Goal: Task Accomplishment & Management: Manage account settings

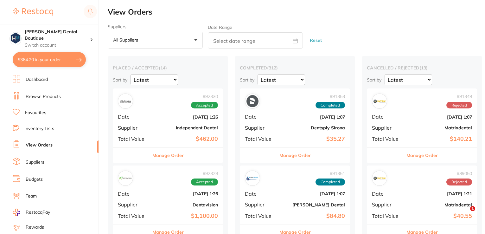
click at [46, 59] on button "$364.20 in your order" at bounding box center [49, 59] width 73 height 15
checkbox input "true"
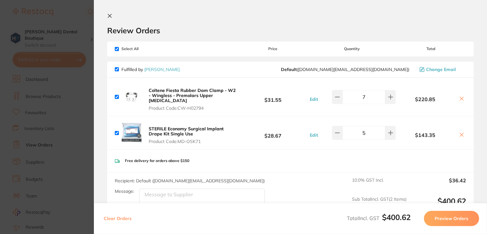
click at [460, 97] on icon at bounding box center [461, 98] width 3 height 3
click at [460, 96] on icon at bounding box center [461, 98] width 5 height 5
click at [117, 214] on button "Clear Orders" at bounding box center [118, 218] width 32 height 15
checkbox input "true"
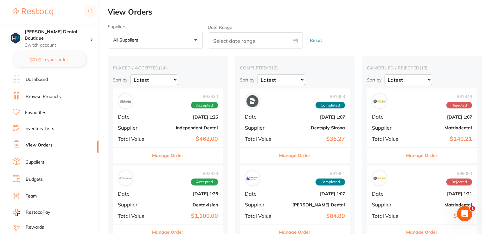
drag, startPoint x: 127, startPoint y: 216, endPoint x: 253, endPoint y: 21, distance: 232.4
click at [157, 154] on button "Manage Order" at bounding box center [168, 155] width 31 height 15
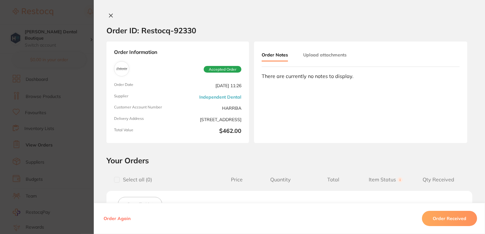
click at [108, 17] on icon at bounding box center [110, 15] width 5 height 5
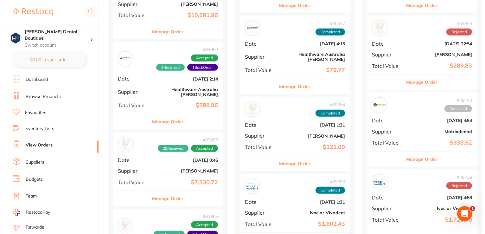
scroll to position [634, 0]
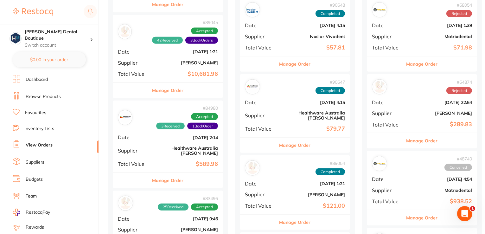
drag, startPoint x: 208, startPoint y: 128, endPoint x: 206, endPoint y: 118, distance: 10.0
click at [164, 101] on div "# 84980 3 Received 1 Back Order Accepted Date [DATE] 2:14 Supplier Healthware […" at bounding box center [168, 137] width 110 height 72
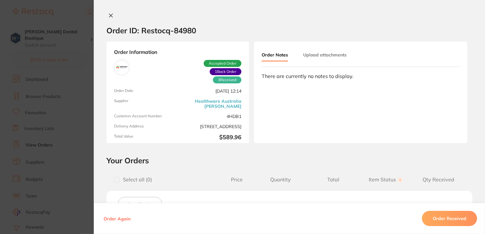
click at [108, 17] on icon at bounding box center [110, 15] width 5 height 5
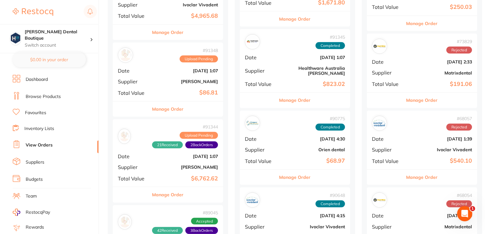
scroll to position [317, 0]
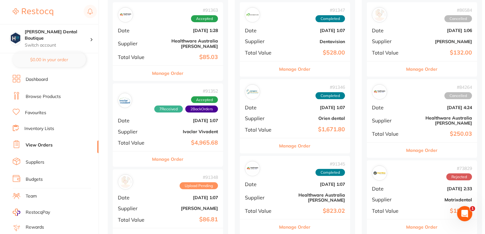
click at [161, 152] on button "Manage Order" at bounding box center [168, 159] width 31 height 15
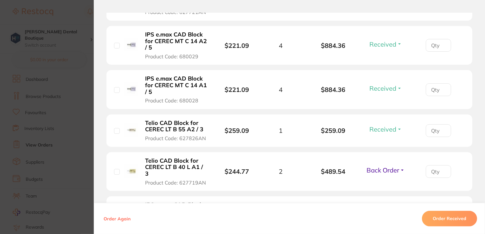
scroll to position [313, 0]
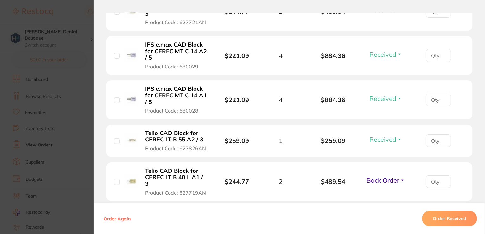
click at [396, 176] on span "Back Order" at bounding box center [383, 180] width 33 height 8
click at [382, 176] on span "Back Order" at bounding box center [383, 180] width 33 height 8
click at [383, 192] on span "Received" at bounding box center [386, 194] width 16 height 5
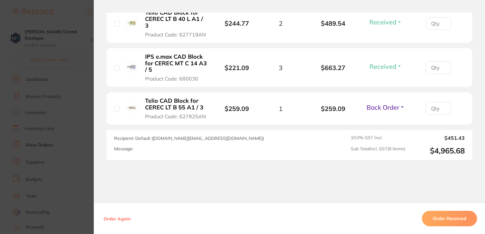
scroll to position [471, 0]
click at [374, 103] on span "Back Order" at bounding box center [383, 107] width 33 height 8
click at [380, 118] on span "Received" at bounding box center [386, 120] width 16 height 5
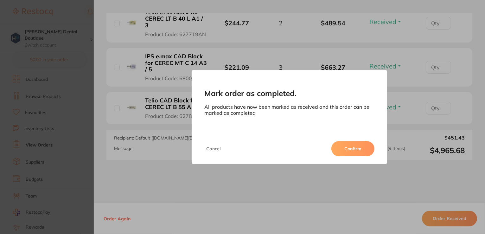
drag, startPoint x: 361, startPoint y: 151, endPoint x: 358, endPoint y: 147, distance: 5.0
click at [361, 151] on button "Confirm" at bounding box center [353, 148] width 43 height 15
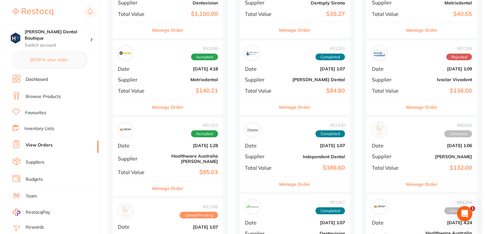
scroll to position [127, 0]
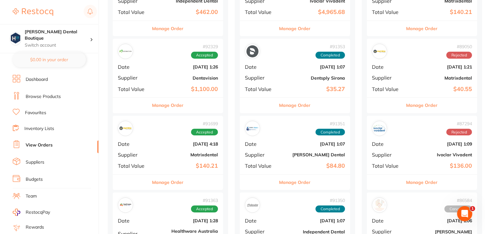
click at [166, 105] on button "Manage Order" at bounding box center [168, 105] width 31 height 15
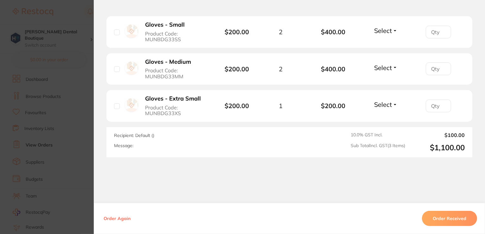
scroll to position [224, 0]
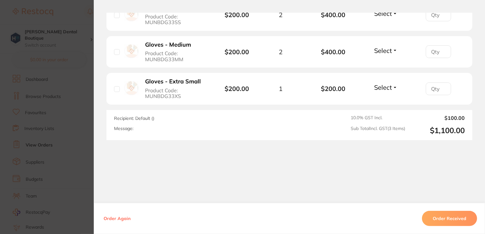
click at [446, 218] on button "Order Received" at bounding box center [449, 218] width 55 height 15
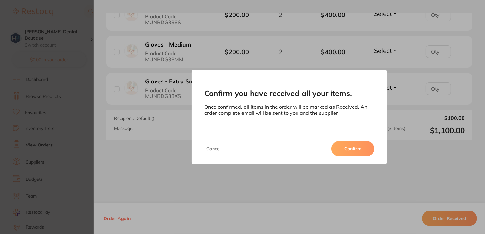
click at [355, 149] on button "Confirm" at bounding box center [353, 148] width 43 height 15
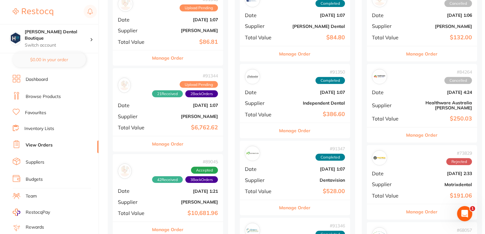
scroll to position [444, 0]
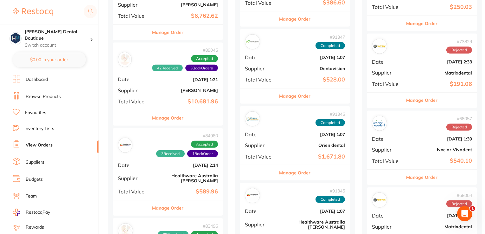
click at [175, 114] on button "Manage Order" at bounding box center [168, 117] width 31 height 15
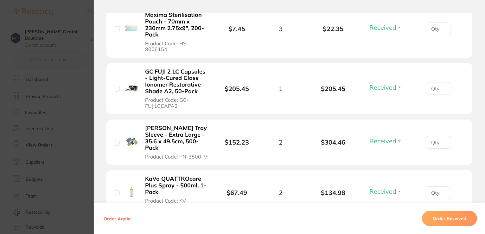
scroll to position [2219, 0]
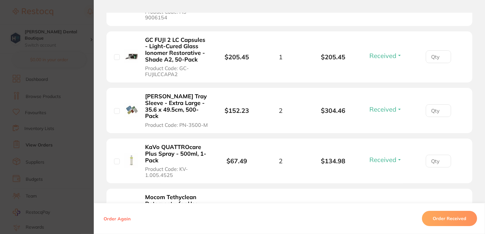
click at [386, 209] on span "Back Order" at bounding box center [383, 213] width 33 height 8
click at [387, 224] on span "Received" at bounding box center [386, 226] width 16 height 5
click at [58, 16] on section "Order ID: Restocq- 89045 Order Information 43 Received 2 Back Orders Accepted O…" at bounding box center [242, 117] width 485 height 234
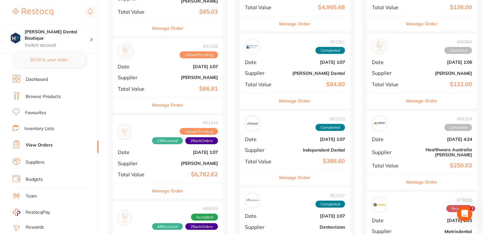
scroll to position [63, 0]
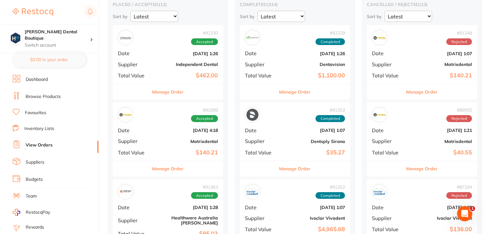
click at [172, 87] on button "Manage Order" at bounding box center [168, 91] width 31 height 15
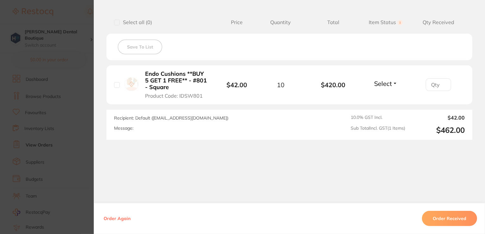
click at [445, 219] on button "Order Received" at bounding box center [449, 218] width 55 height 15
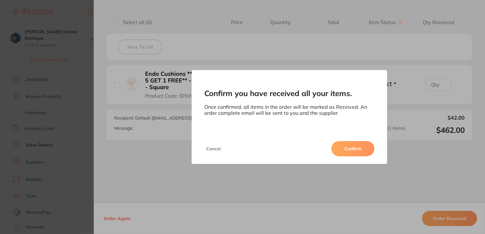
click at [350, 144] on button "Confirm" at bounding box center [353, 148] width 43 height 15
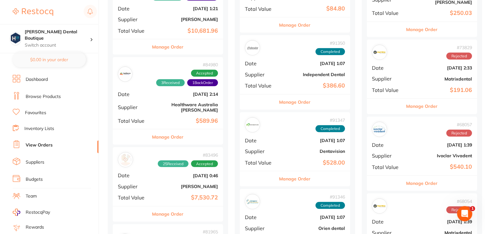
scroll to position [602, 0]
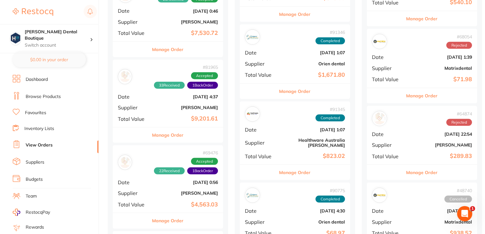
click at [159, 213] on button "Manage Order" at bounding box center [168, 220] width 31 height 15
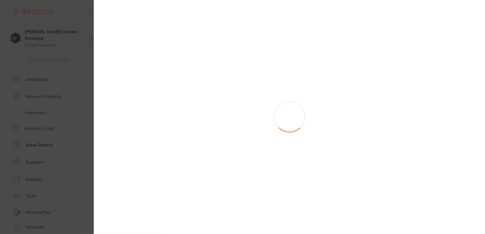
drag, startPoint x: 159, startPoint y: 209, endPoint x: 93, endPoint y: 26, distance: 194.0
click at [91, 28] on section at bounding box center [242, 117] width 485 height 234
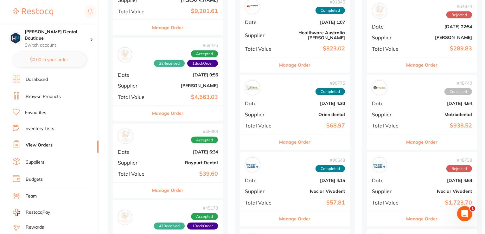
scroll to position [729, 0]
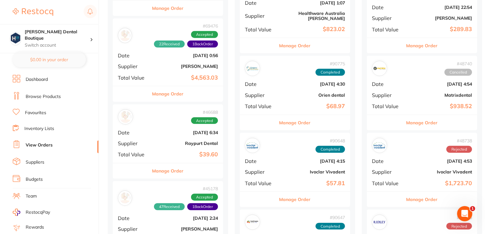
click at [162, 87] on button "Manage Order" at bounding box center [168, 93] width 31 height 15
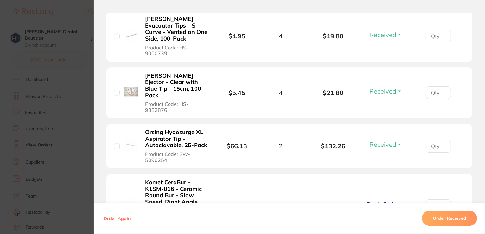
scroll to position [1268, 0]
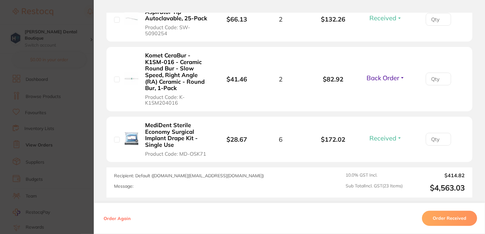
click at [62, 17] on section "Order ID: Restocq- 69476 Order Information 22 Received 1 Back Order Accepted Or…" at bounding box center [242, 117] width 485 height 234
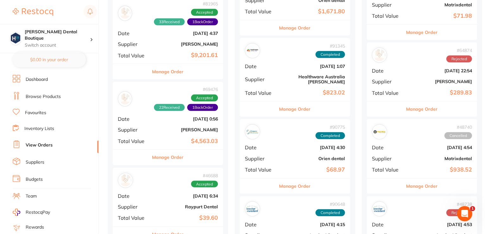
scroll to position [634, 0]
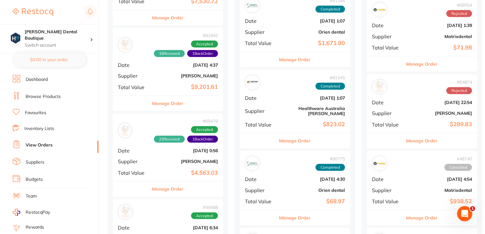
click at [176, 181] on button "Manage Order" at bounding box center [168, 188] width 31 height 15
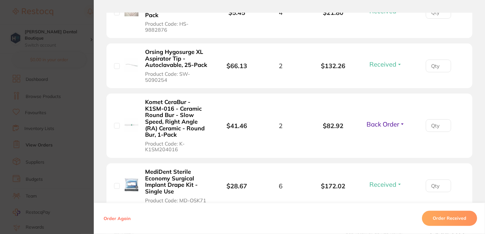
scroll to position [1300, 0]
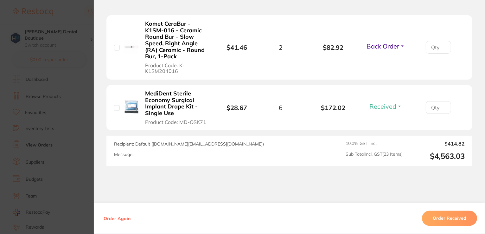
click at [70, 7] on section "Order ID: Restocq- 69476 Order Information 22 Received 1 Back Order Accepted Or…" at bounding box center [242, 117] width 485 height 234
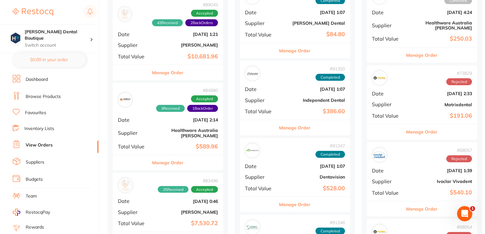
scroll to position [476, 0]
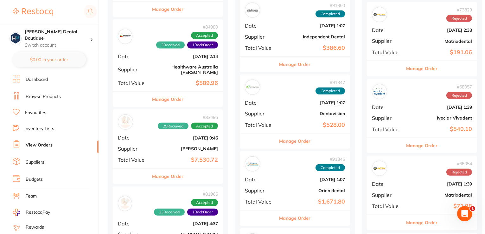
click at [164, 169] on button "Manage Order" at bounding box center [168, 176] width 31 height 15
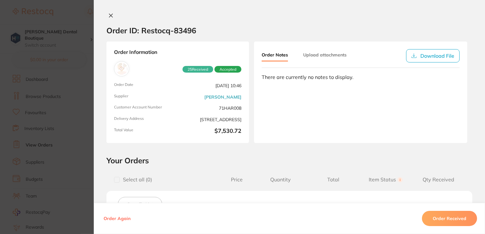
drag, startPoint x: 109, startPoint y: 17, endPoint x: 115, endPoint y: 88, distance: 70.7
click at [109, 17] on icon at bounding box center [110, 15] width 5 height 5
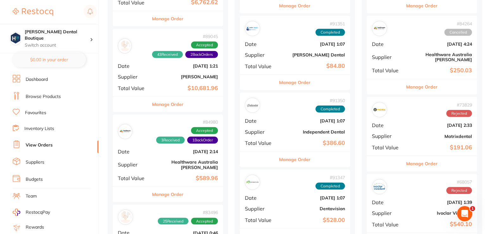
click at [168, 99] on button "Manage Order" at bounding box center [168, 104] width 31 height 15
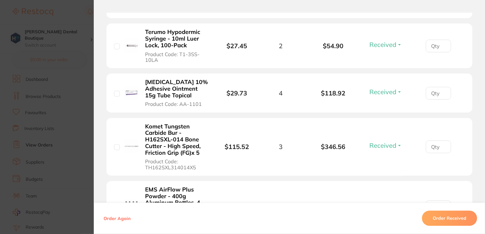
scroll to position [1849, 0]
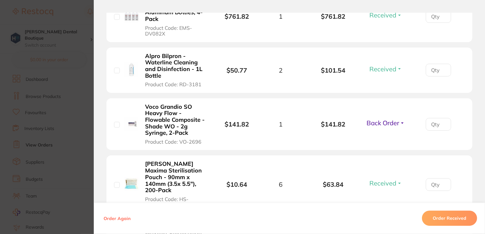
click at [74, 13] on section "Order ID: Restocq- 89045 Order Information 43 Received 2 Back Orders Accepted O…" at bounding box center [242, 117] width 485 height 234
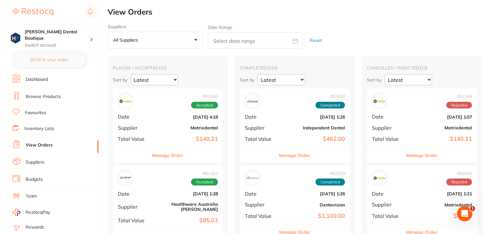
click at [165, 156] on button "Manage Order" at bounding box center [168, 155] width 31 height 15
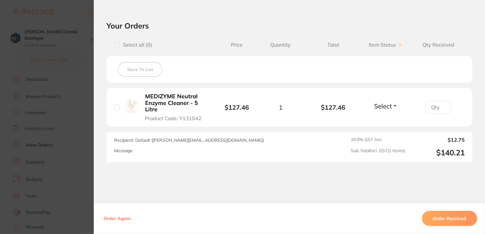
scroll to position [236, 0]
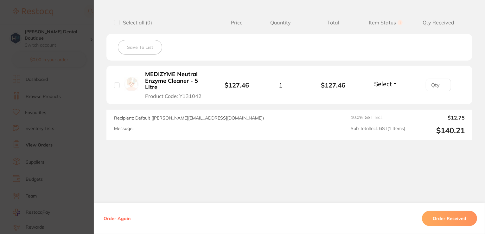
click at [454, 220] on button "Order Received" at bounding box center [449, 218] width 55 height 15
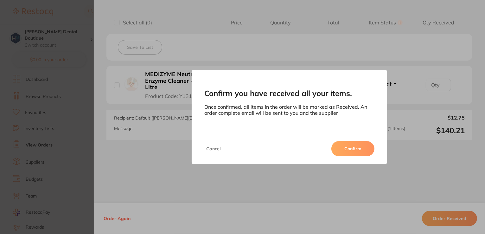
click at [345, 151] on button "Confirm" at bounding box center [353, 148] width 43 height 15
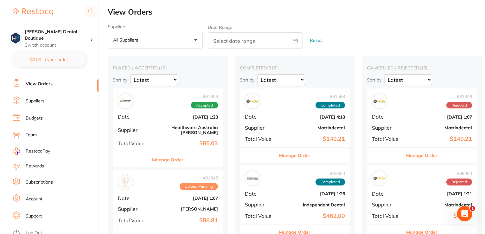
click at [159, 159] on button "Manage Order" at bounding box center [168, 159] width 31 height 15
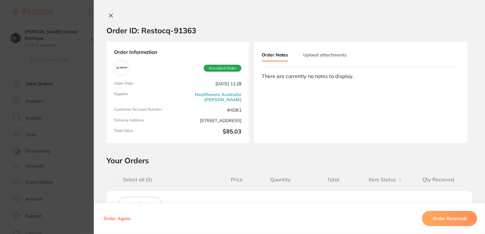
click at [108, 14] on icon at bounding box center [110, 15] width 5 height 5
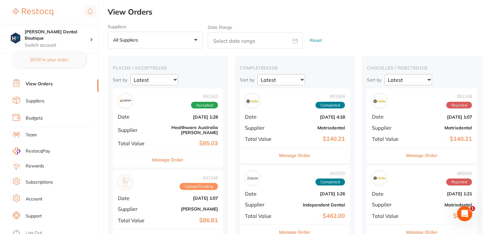
click at [170, 153] on button "Manage Order" at bounding box center [168, 159] width 31 height 15
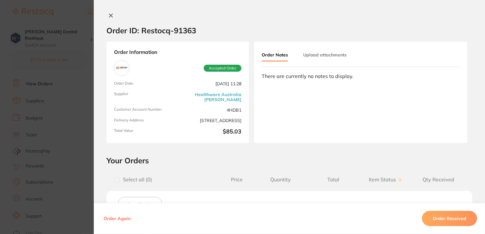
click at [111, 15] on icon at bounding box center [110, 15] width 5 height 5
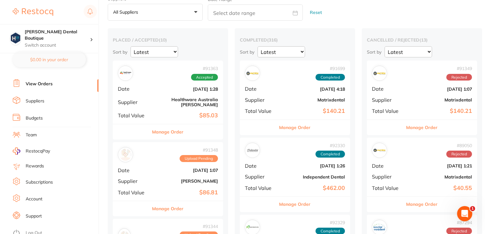
scroll to position [32, 0]
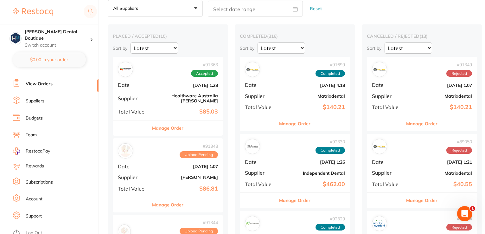
click at [176, 200] on button "Manage Order" at bounding box center [168, 204] width 31 height 15
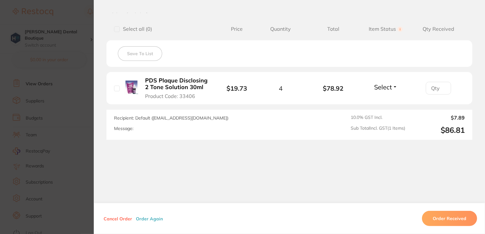
click at [112, 220] on button "Cancel Order" at bounding box center [118, 219] width 32 height 6
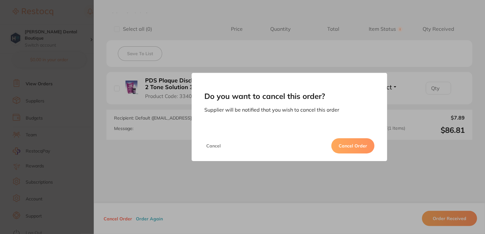
click at [358, 144] on button "Cancel Order" at bounding box center [353, 145] width 43 height 15
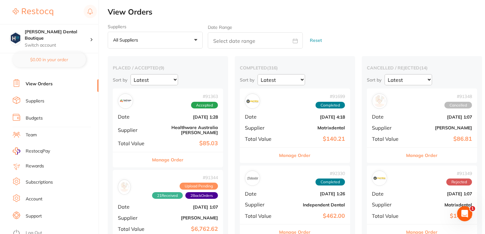
click at [30, 93] on ul "Dashboard Browse Products Favourites Inventory Lists View Orders Suppliers Budg…" at bounding box center [56, 123] width 86 height 219
click at [34, 99] on link "Suppliers" at bounding box center [35, 101] width 19 height 6
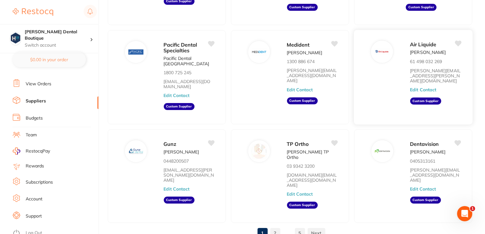
click at [378, 48] on img at bounding box center [382, 51] width 15 height 15
